Goal: Information Seeking & Learning: Learn about a topic

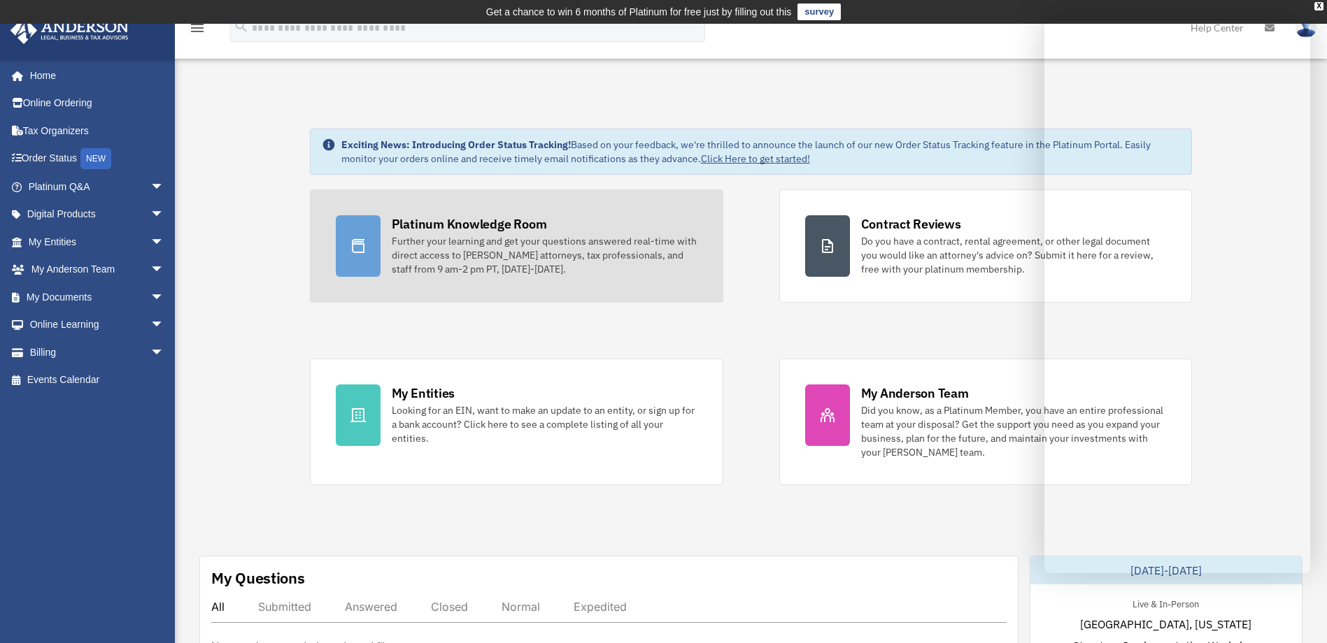
click at [532, 268] on div "Further your learning and get your questions answered real-time with direct acc…" at bounding box center [545, 255] width 306 height 42
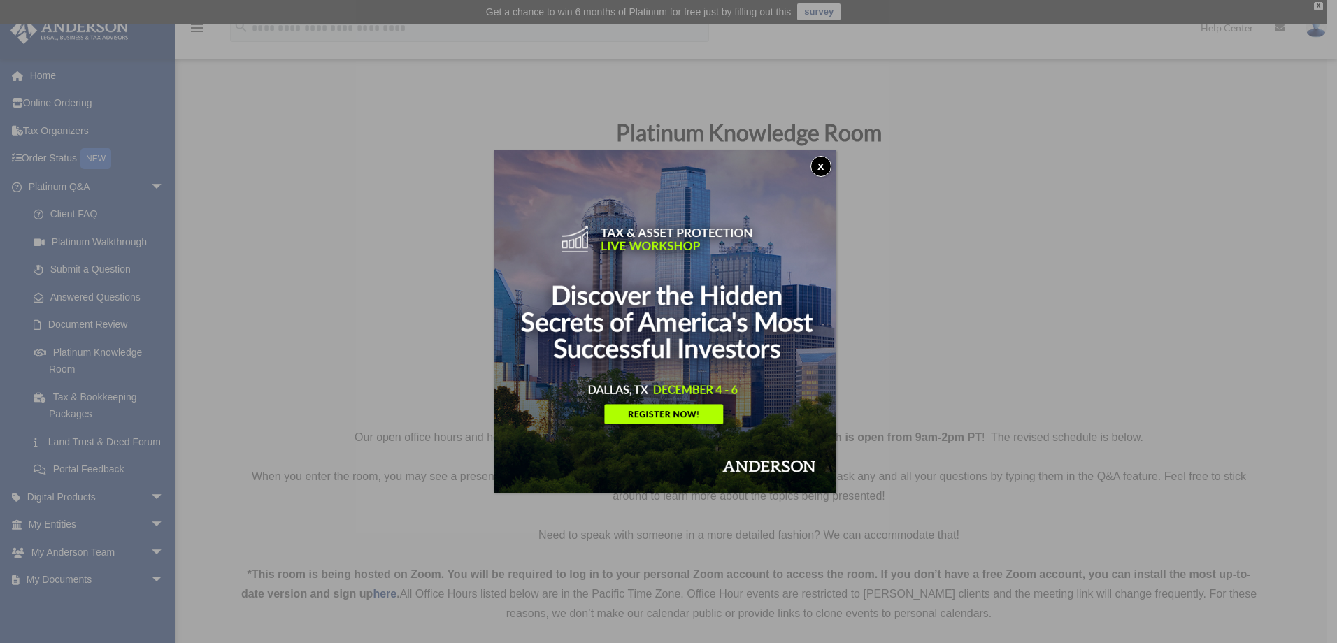
click at [825, 162] on button "x" at bounding box center [821, 166] width 21 height 21
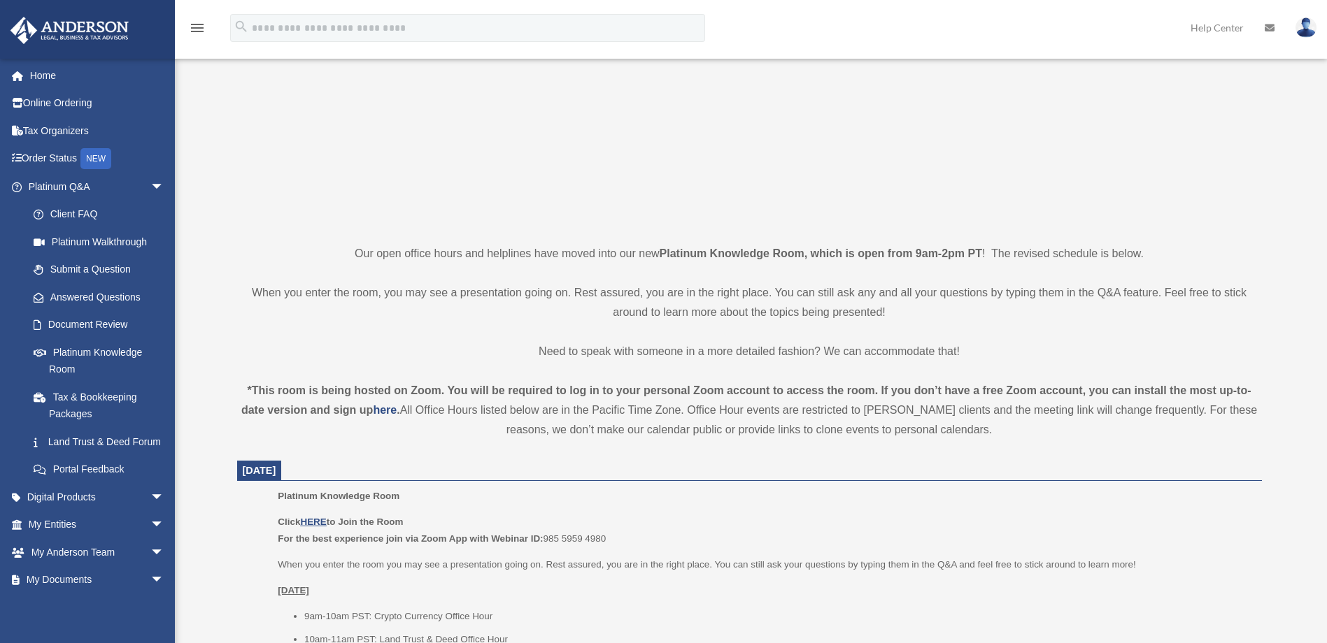
scroll to position [280, 0]
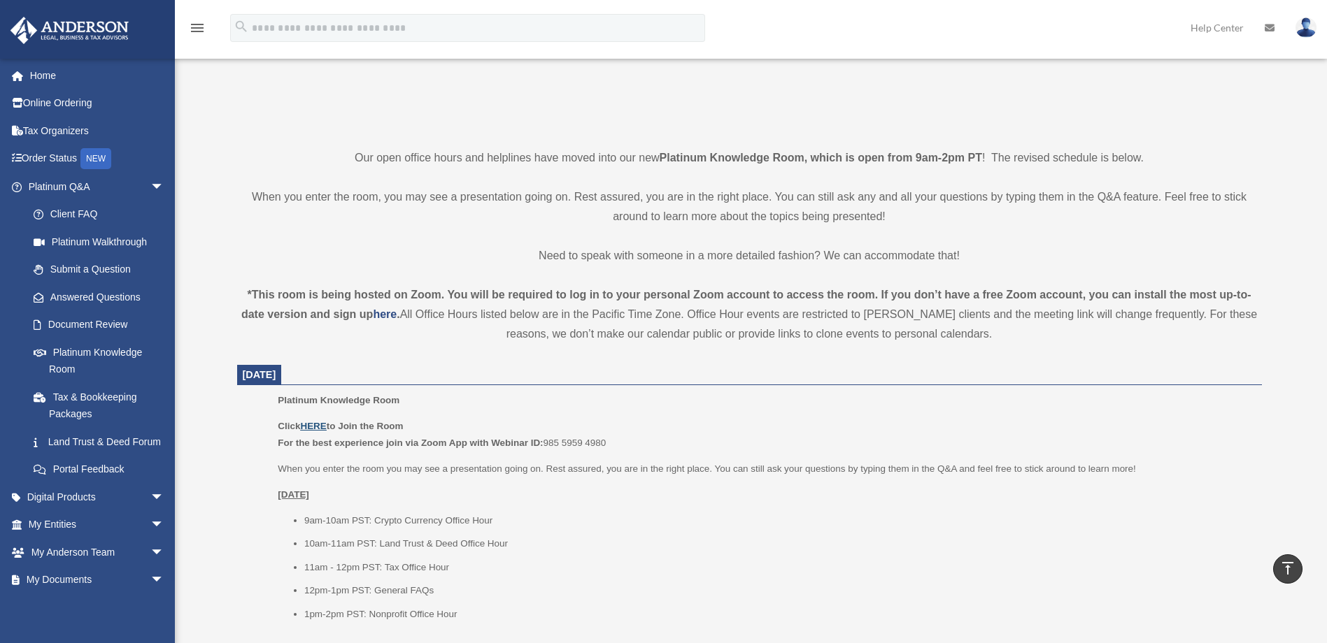
click at [312, 427] on u "HERE" at bounding box center [313, 426] width 26 height 10
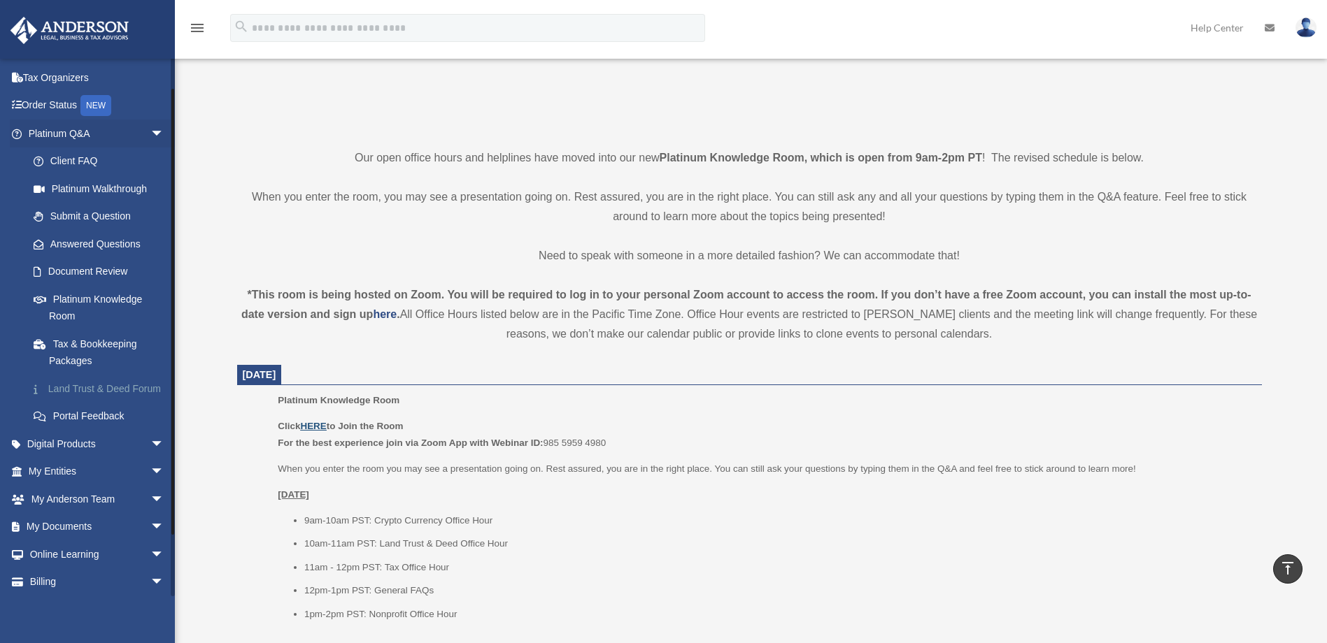
scroll to position [0, 0]
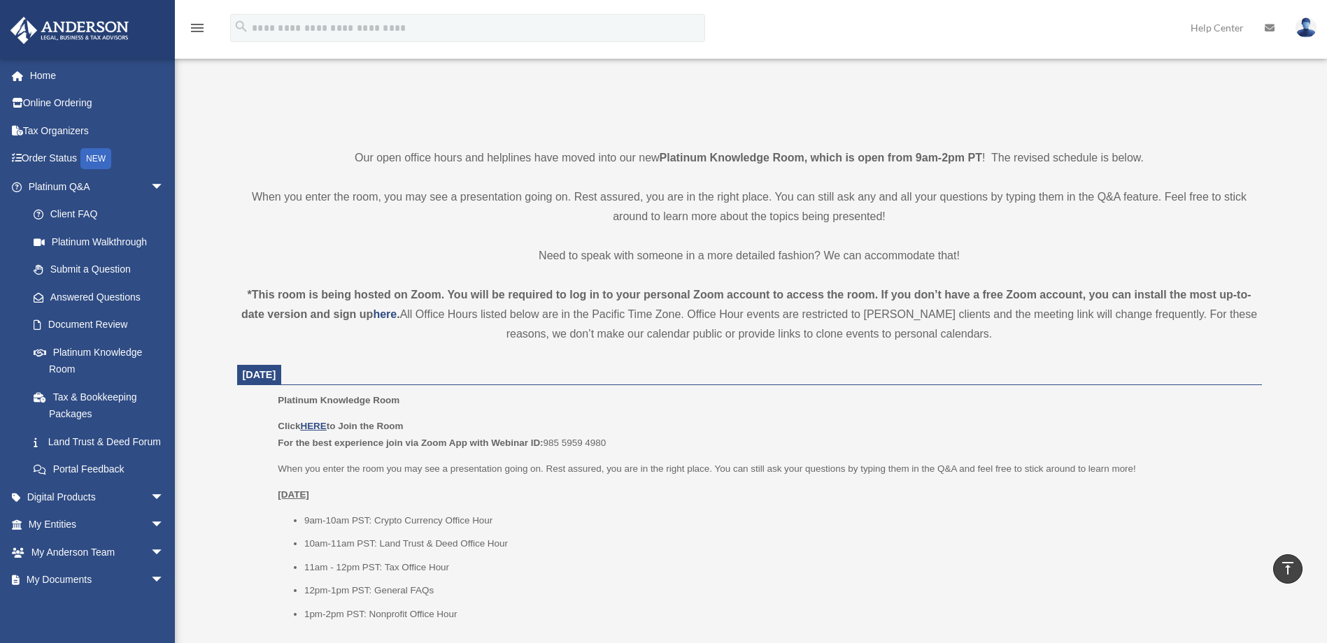
click at [1228, 31] on link "Help Center" at bounding box center [1217, 27] width 74 height 55
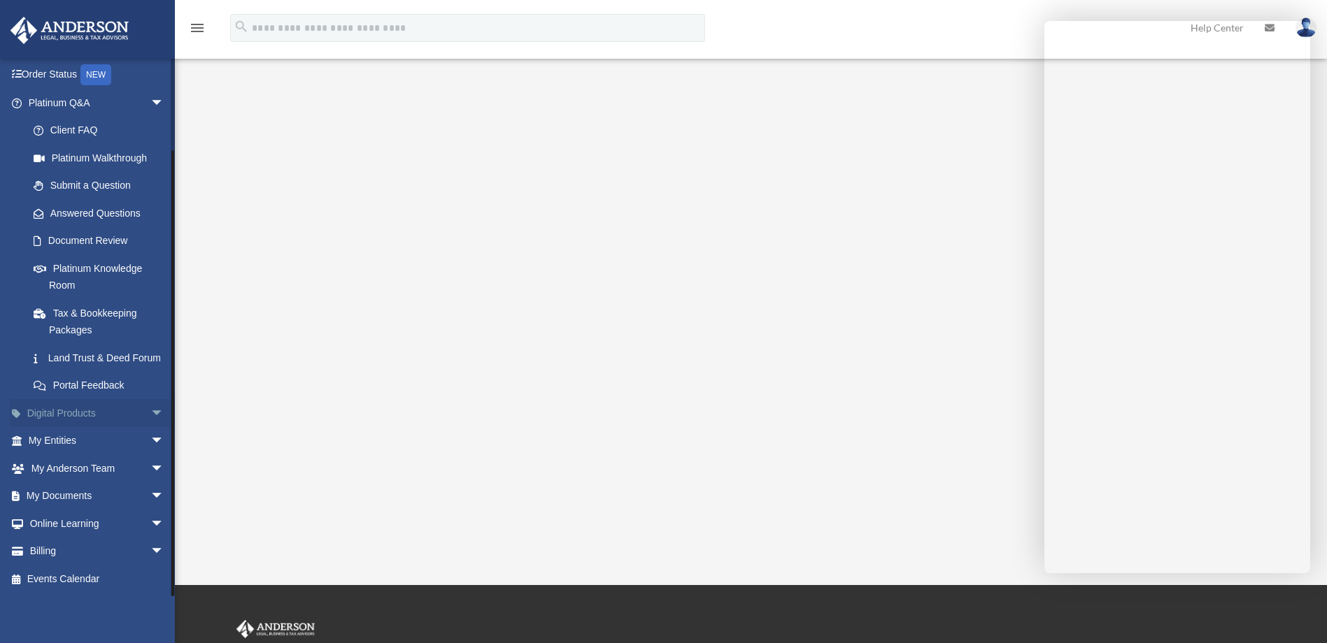
scroll to position [210, 0]
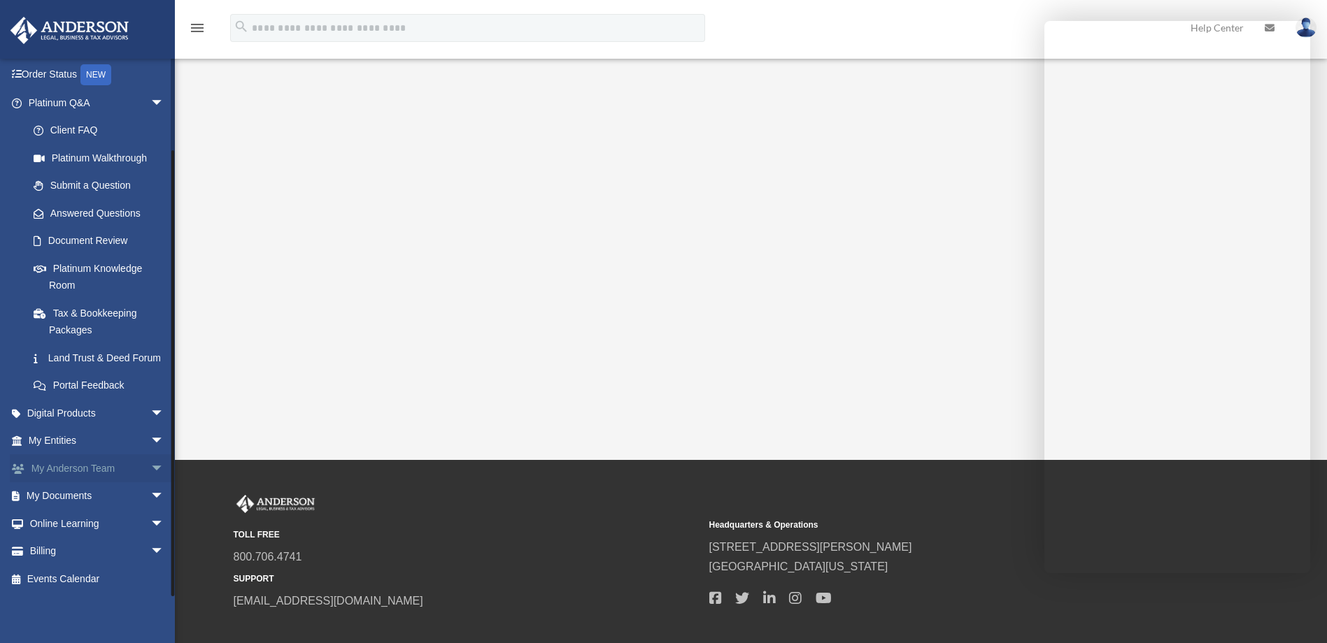
click at [150, 471] on span "arrow_drop_down" at bounding box center [164, 469] width 28 height 29
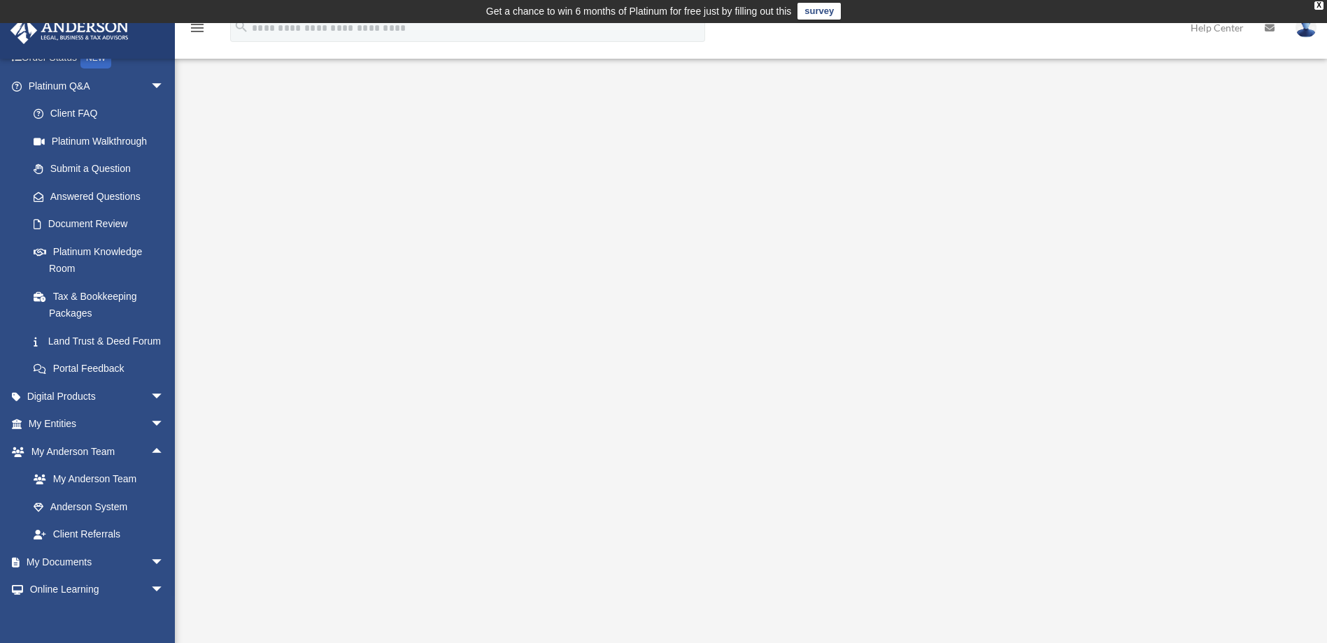
scroll to position [0, 0]
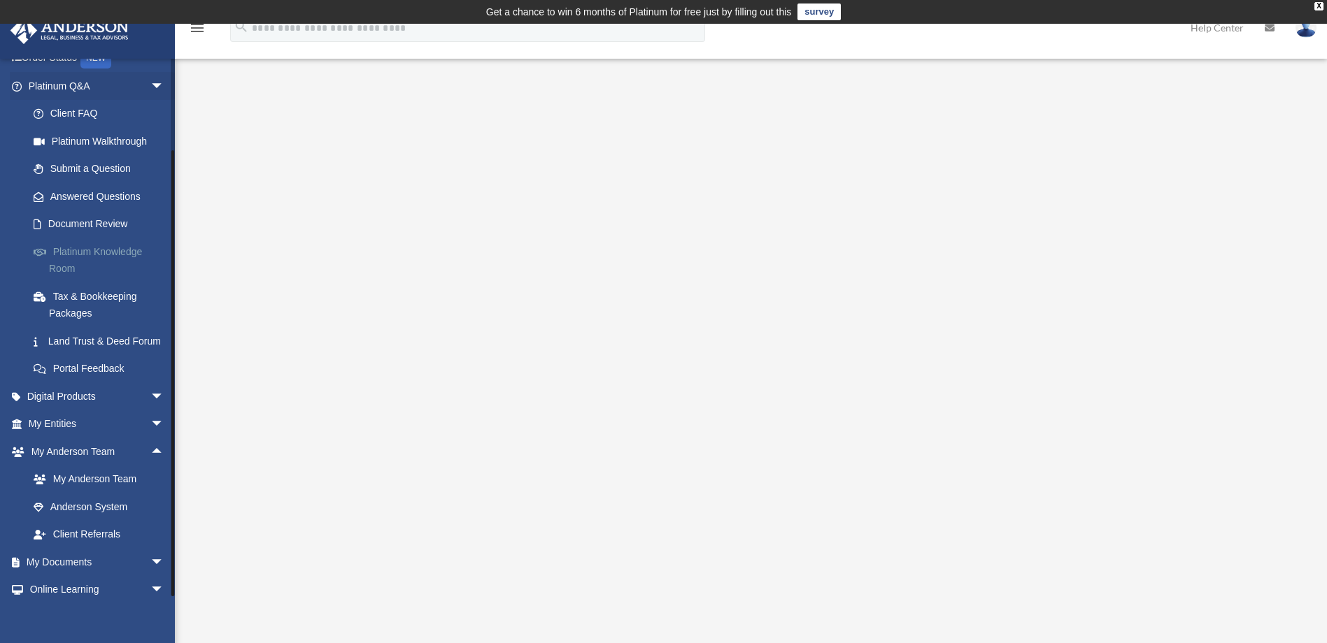
click at [115, 252] on link "Platinum Knowledge Room" at bounding box center [103, 260] width 166 height 45
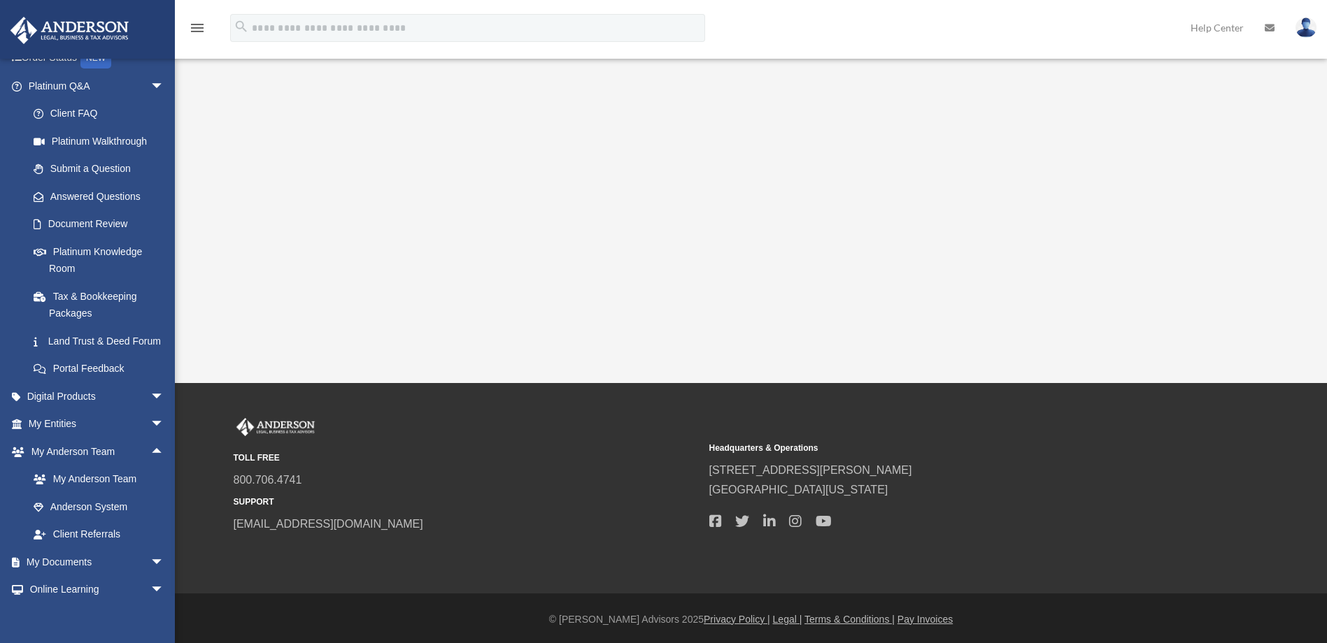
scroll to position [289, 0]
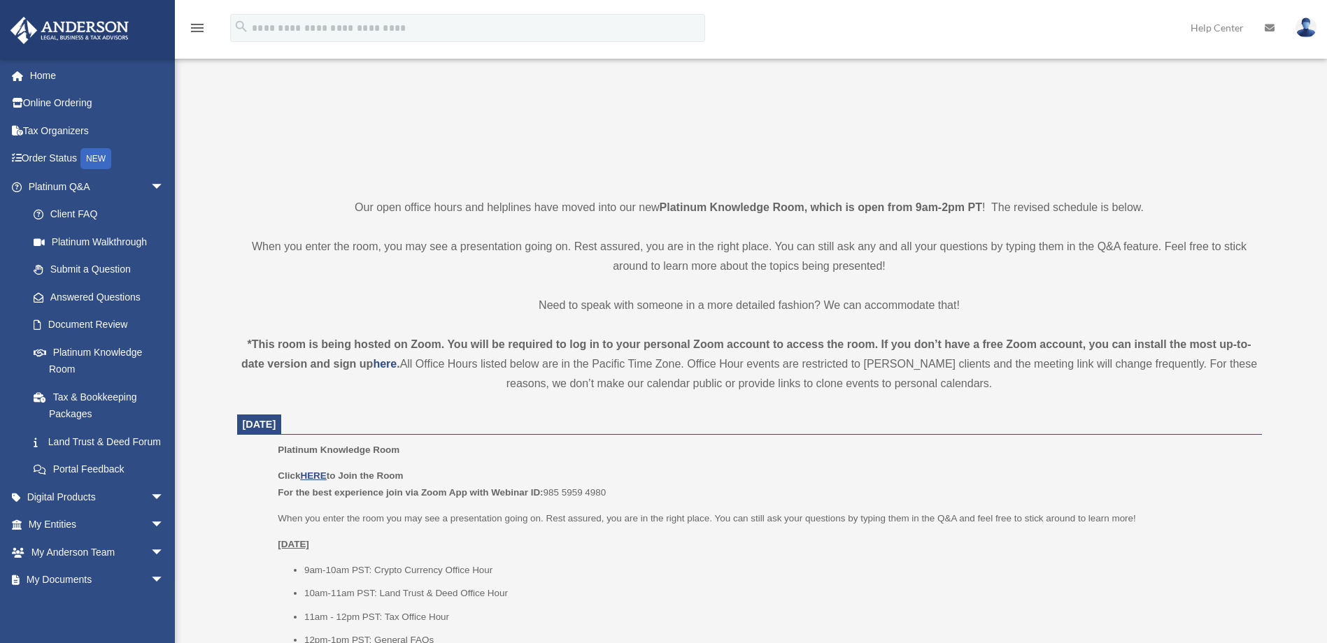
scroll to position [280, 0]
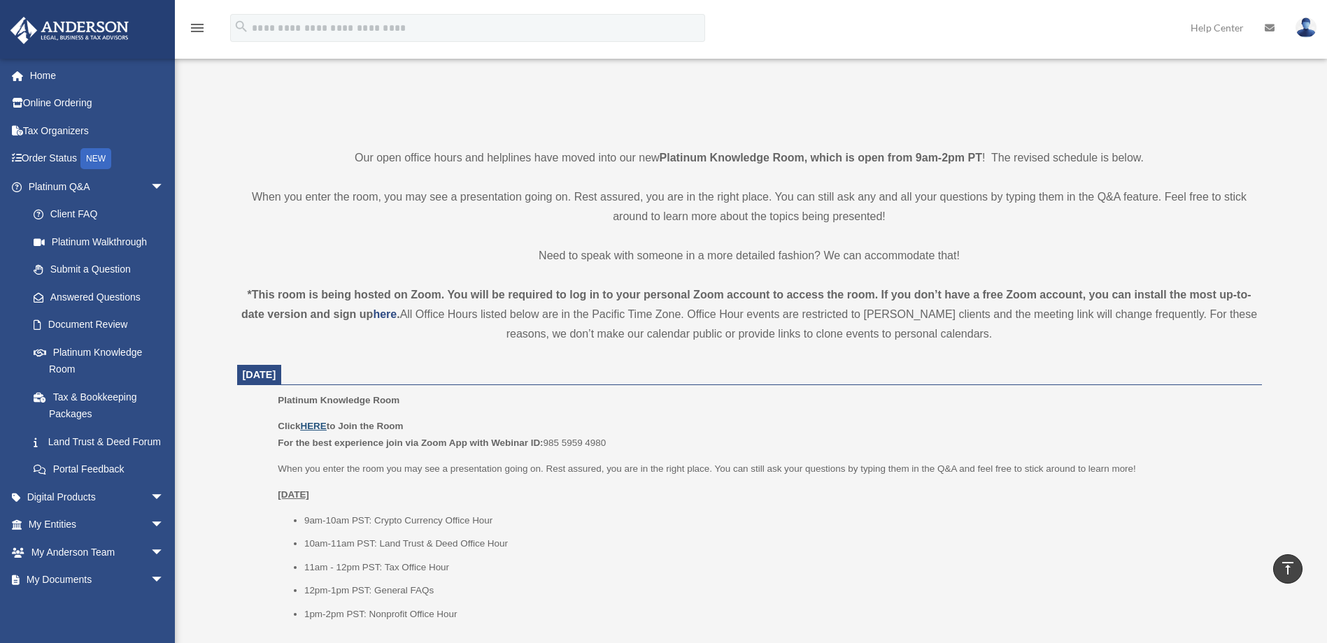
click at [315, 428] on u "HERE" at bounding box center [313, 426] width 26 height 10
